Goal: Information Seeking & Learning: Learn about a topic

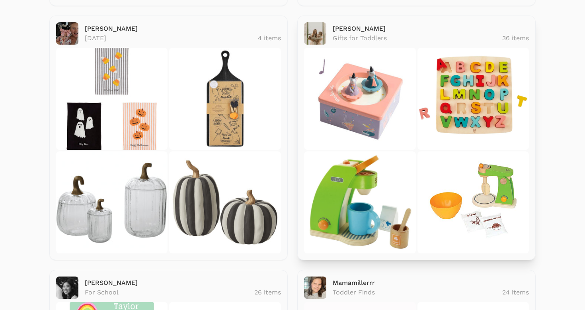
scroll to position [365, 0]
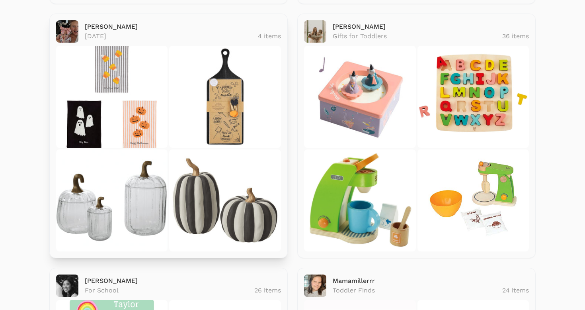
click at [110, 25] on link "[PERSON_NAME]" at bounding box center [111, 27] width 53 height 8
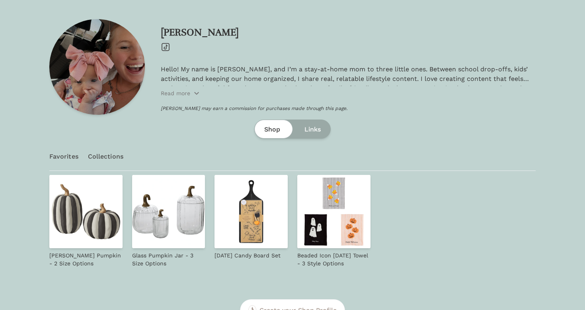
click at [320, 126] on span "Links" at bounding box center [312, 130] width 16 height 10
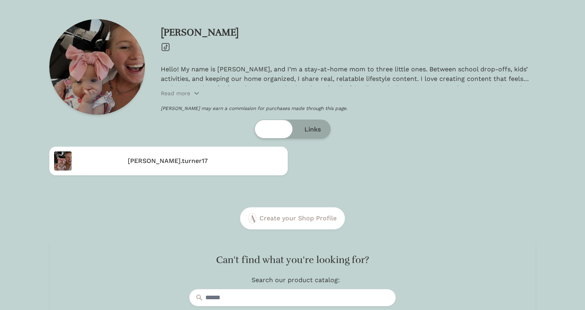
click at [277, 133] on span "Shop" at bounding box center [272, 130] width 16 height 10
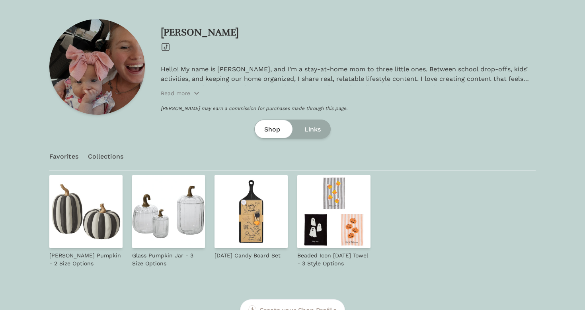
click at [309, 134] on div "Shop Links" at bounding box center [292, 128] width 76 height 19
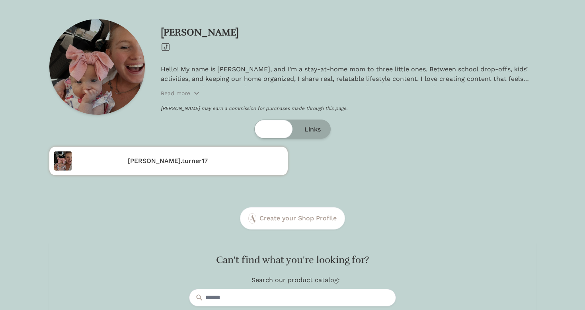
click at [215, 155] on div "rachel.turner17" at bounding box center [177, 160] width 211 height 19
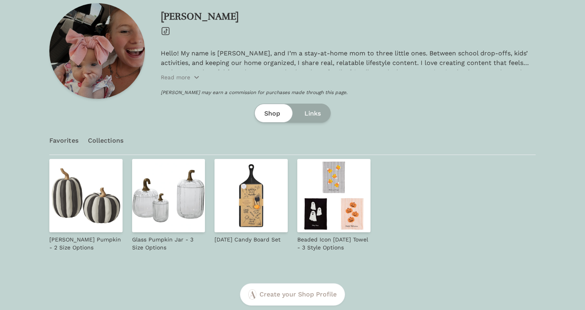
scroll to position [17, 0]
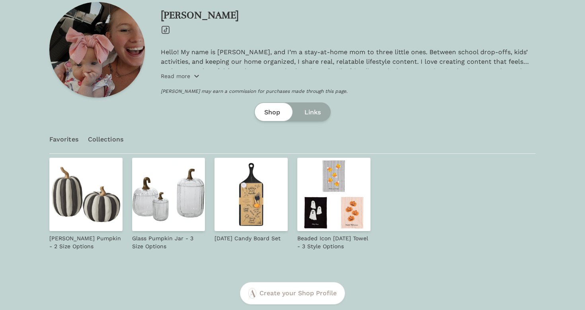
click at [184, 75] on p "Read more" at bounding box center [175, 76] width 29 height 8
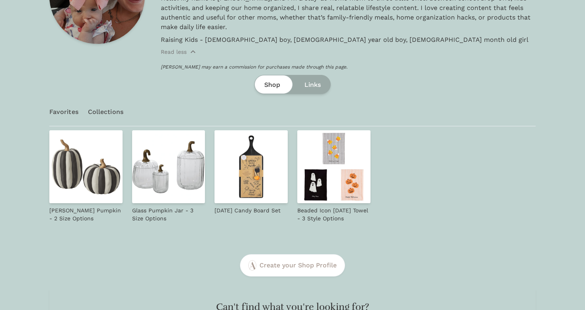
scroll to position [107, 0]
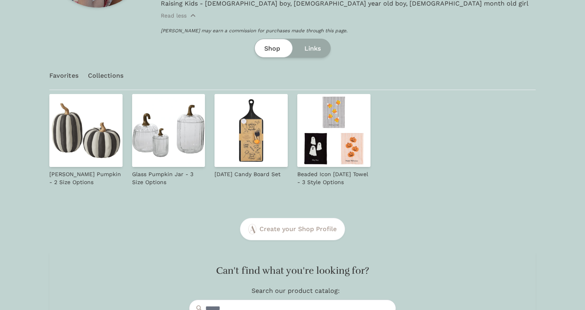
click at [58, 128] on img at bounding box center [85, 130] width 73 height 73
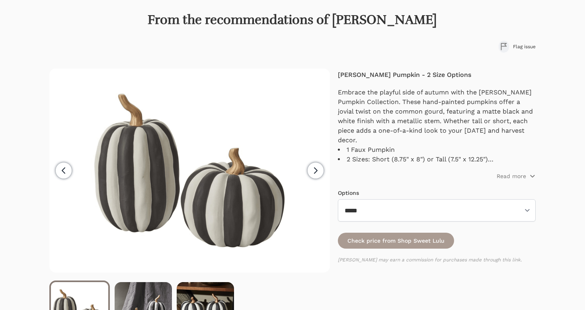
scroll to position [42, 0]
